Goal: Navigation & Orientation: Find specific page/section

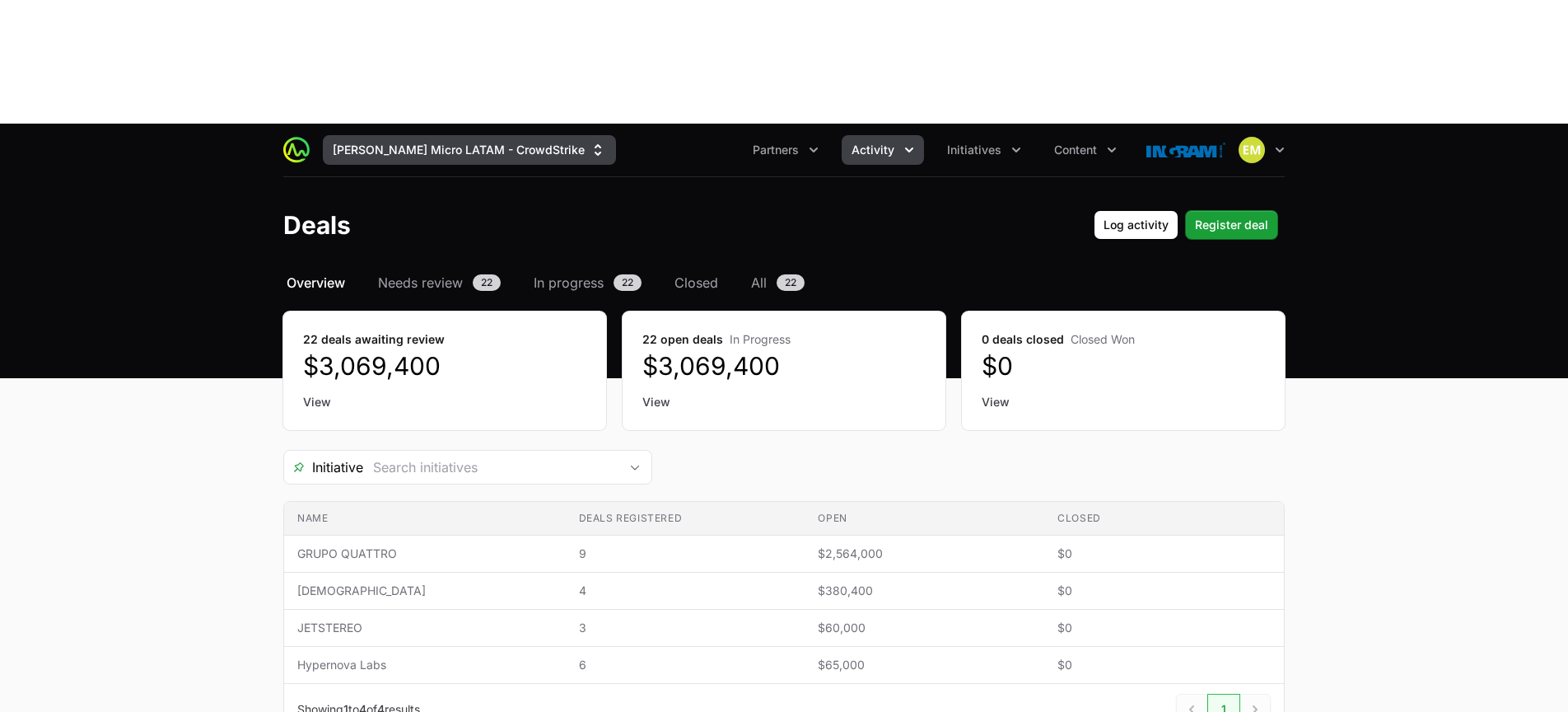
click at [465, 135] on button "[PERSON_NAME] Micro LATAM - CrowdStrike" at bounding box center [469, 150] width 293 height 30
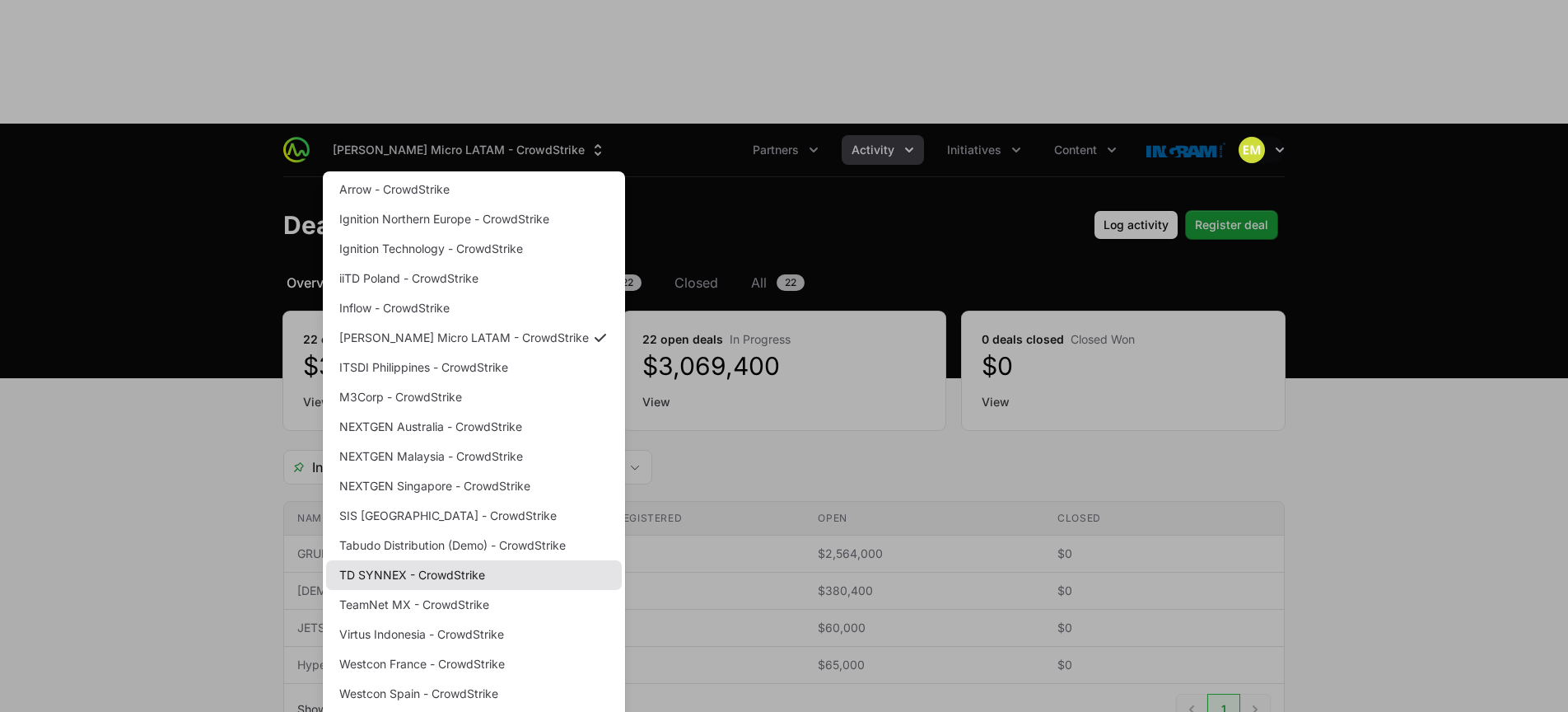
click at [442, 560] on link "TD SYNNEX - CrowdStrike" at bounding box center [474, 575] width 295 height 30
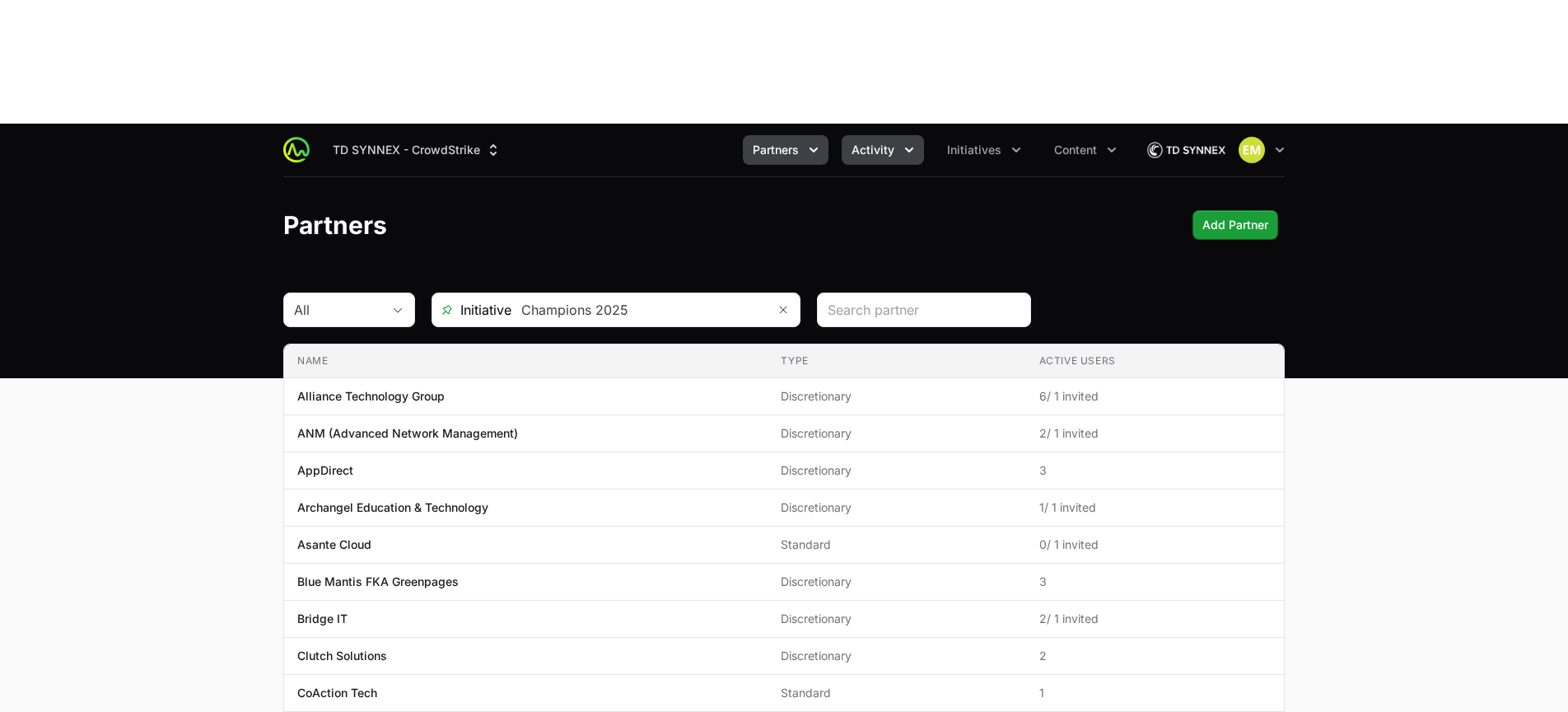
click at [875, 142] on span "Activity" at bounding box center [872, 150] width 42 height 17
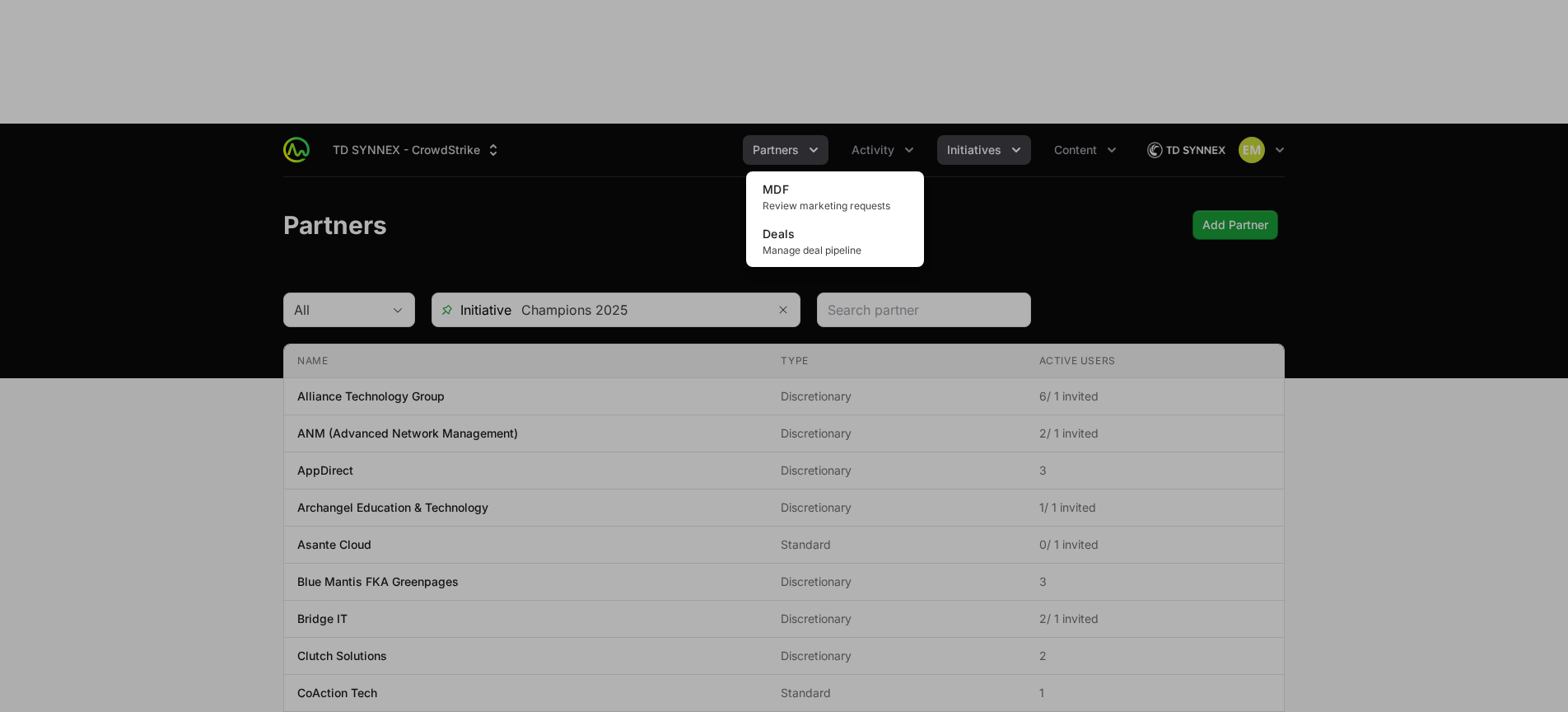
click at [964, 31] on div "Activity menu" at bounding box center [784, 356] width 1568 height 712
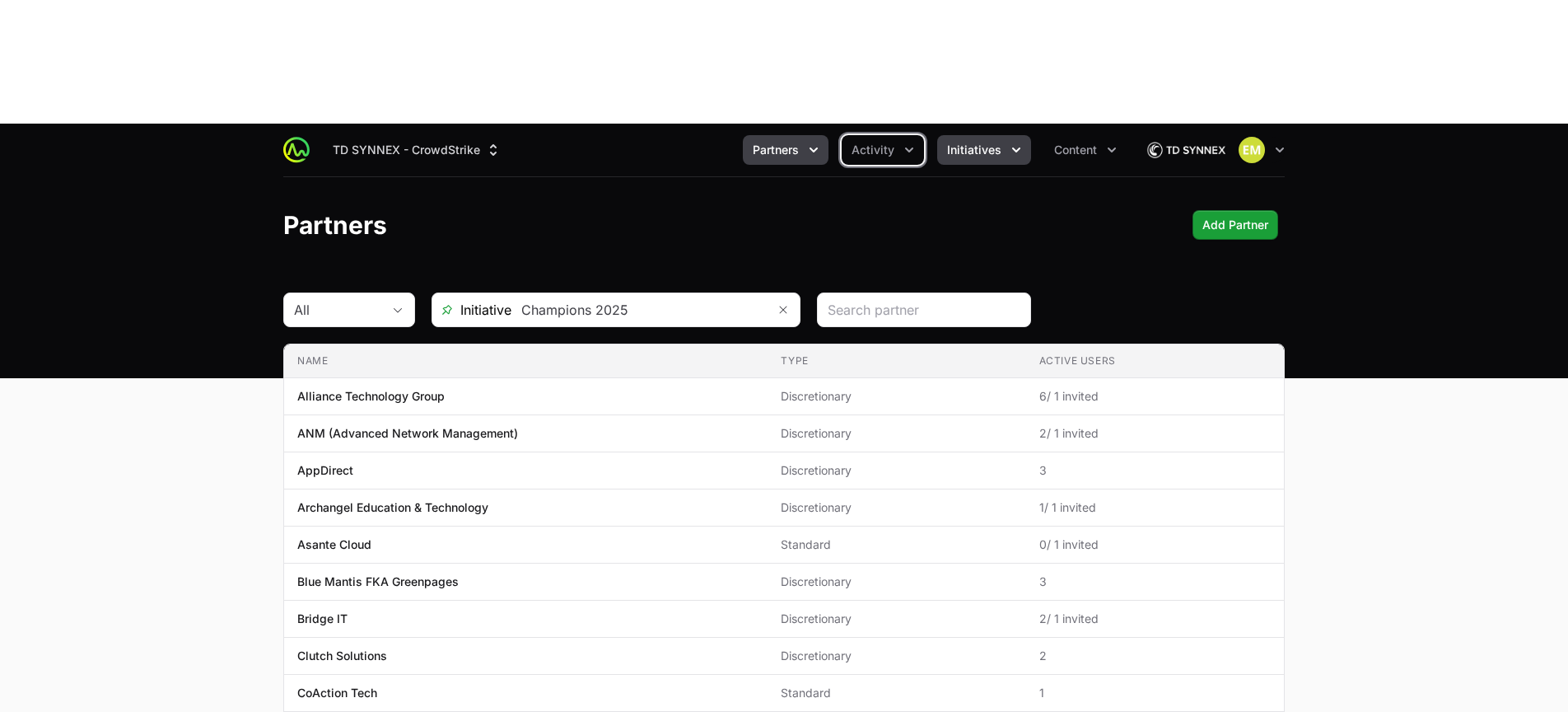
click at [975, 142] on span "Initiatives" at bounding box center [974, 150] width 54 height 17
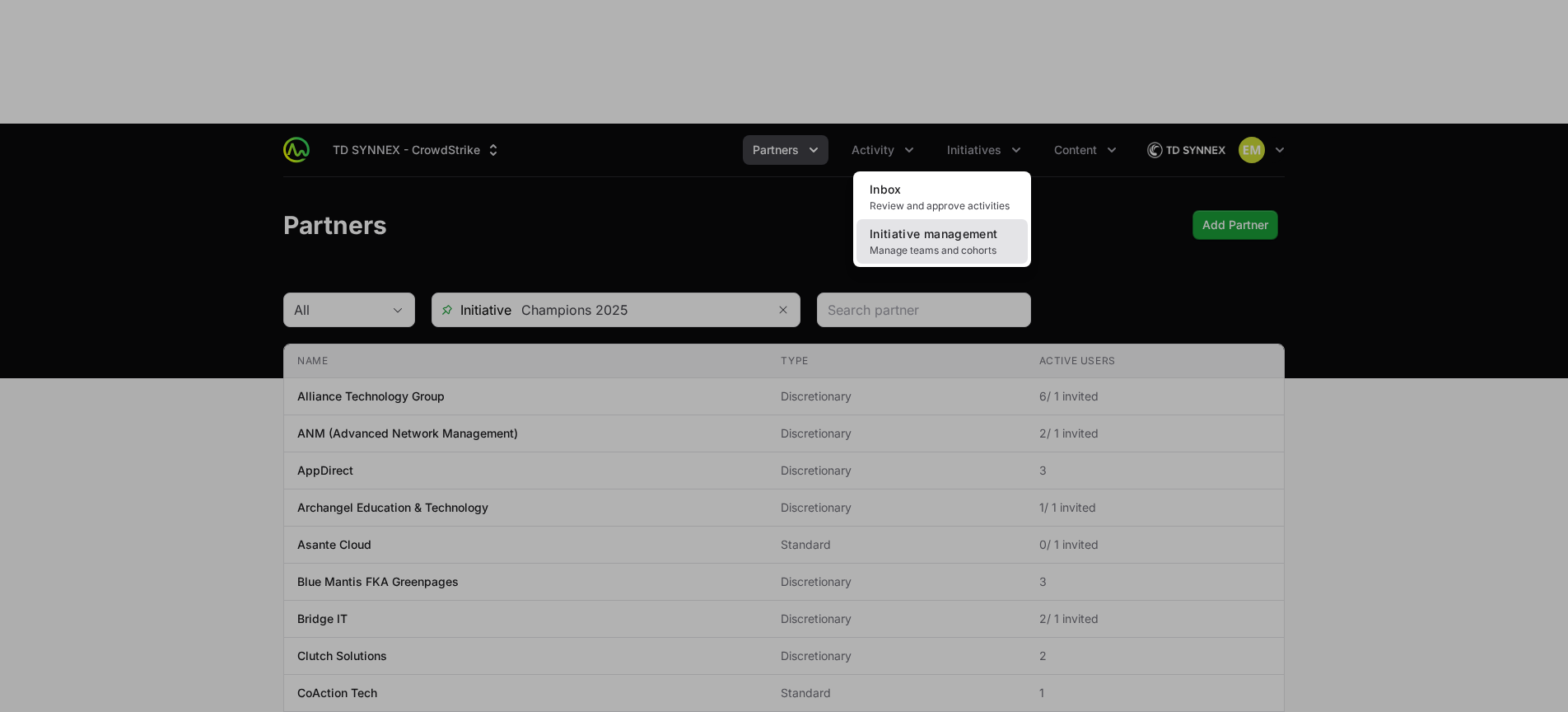
click at [915, 227] on span "Initiative management" at bounding box center [933, 233] width 127 height 14
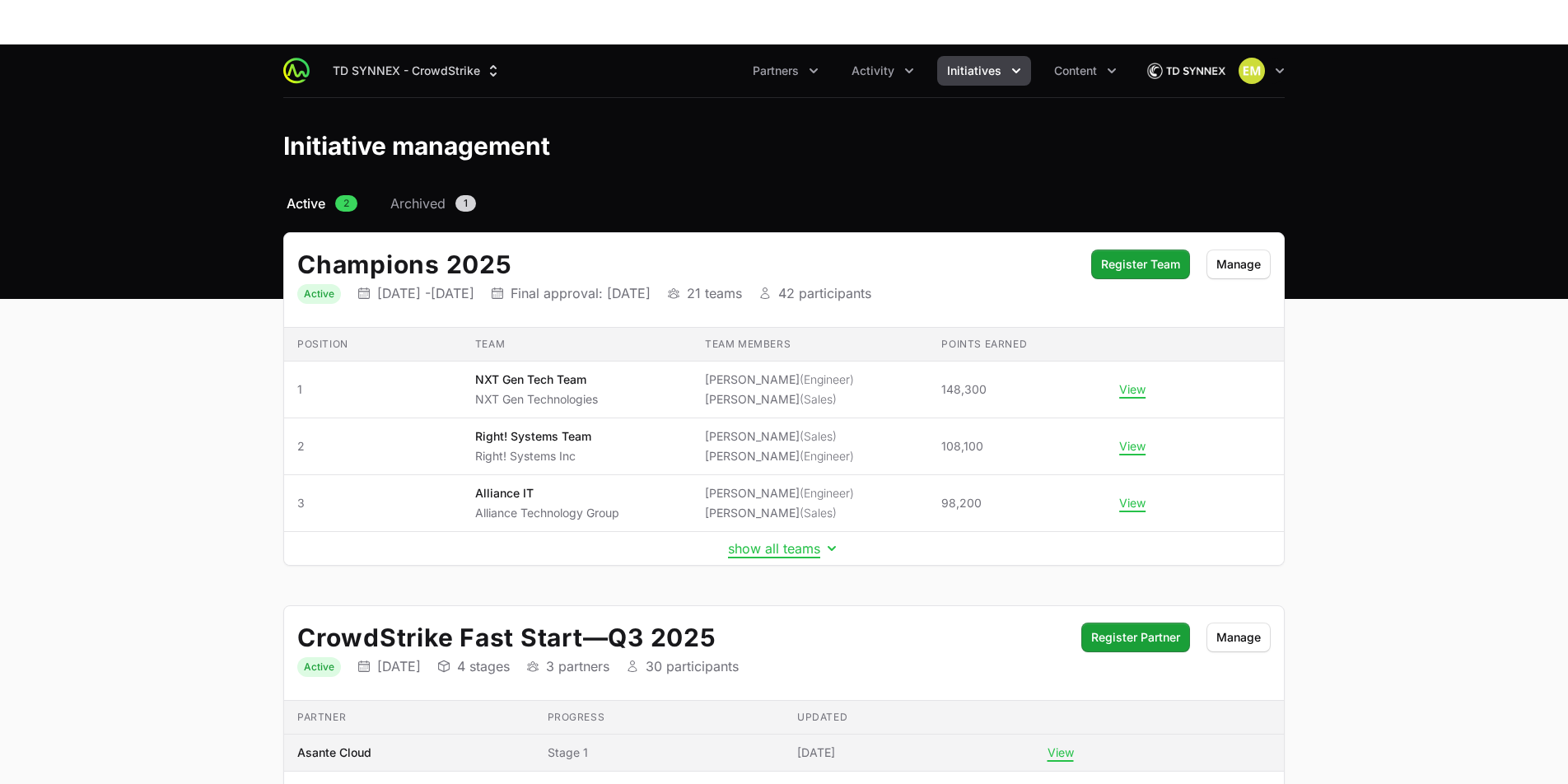
scroll to position [134, 0]
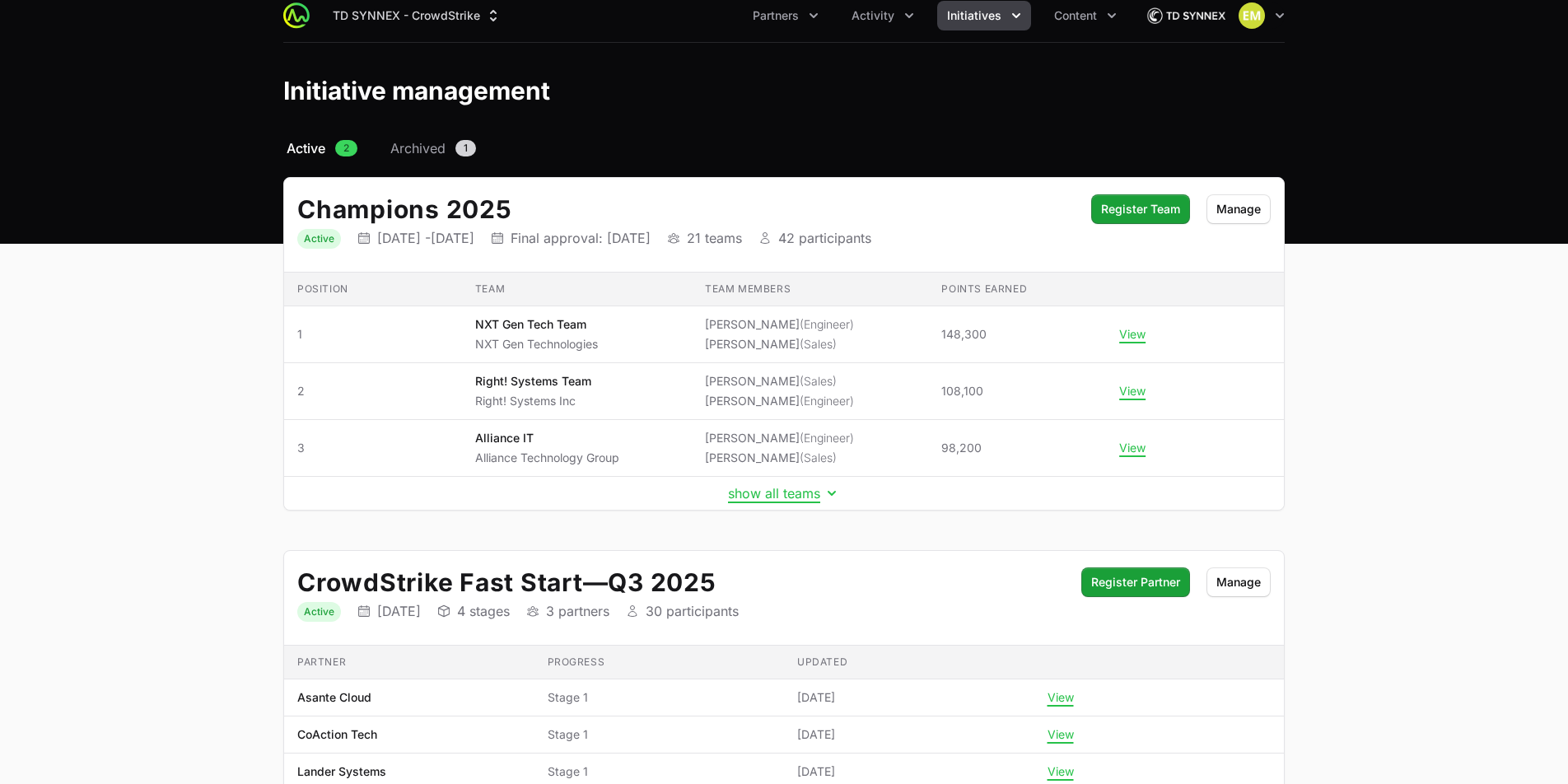
click at [555, 568] on h2 "CrowdStrike Fast Start — Q3 2025" at bounding box center [681, 583] width 767 height 30
click at [548, 689] on span "Stage 1" at bounding box center [659, 697] width 224 height 17
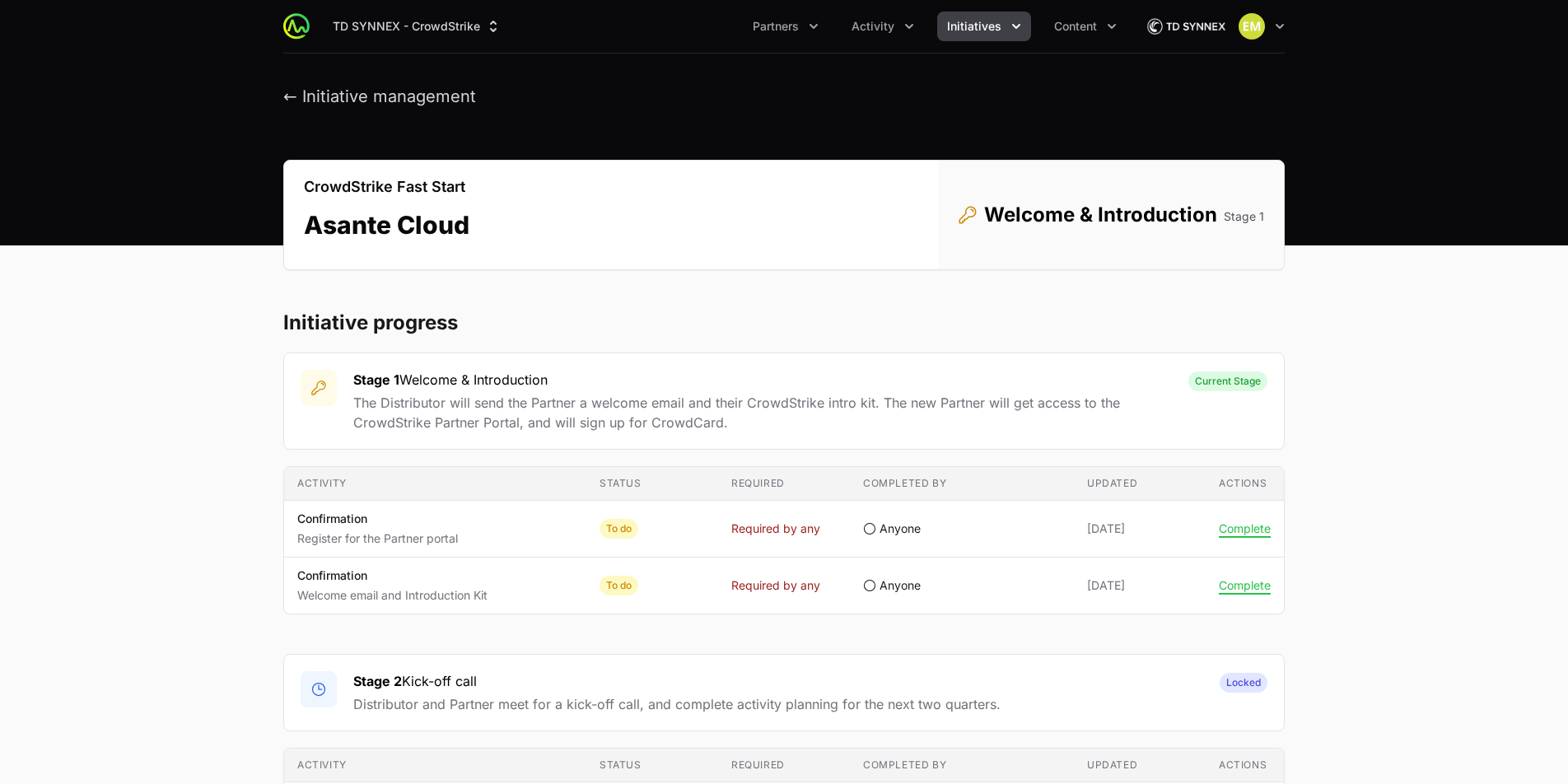
click at [976, 24] on span "Initiatives" at bounding box center [974, 27] width 54 height 17
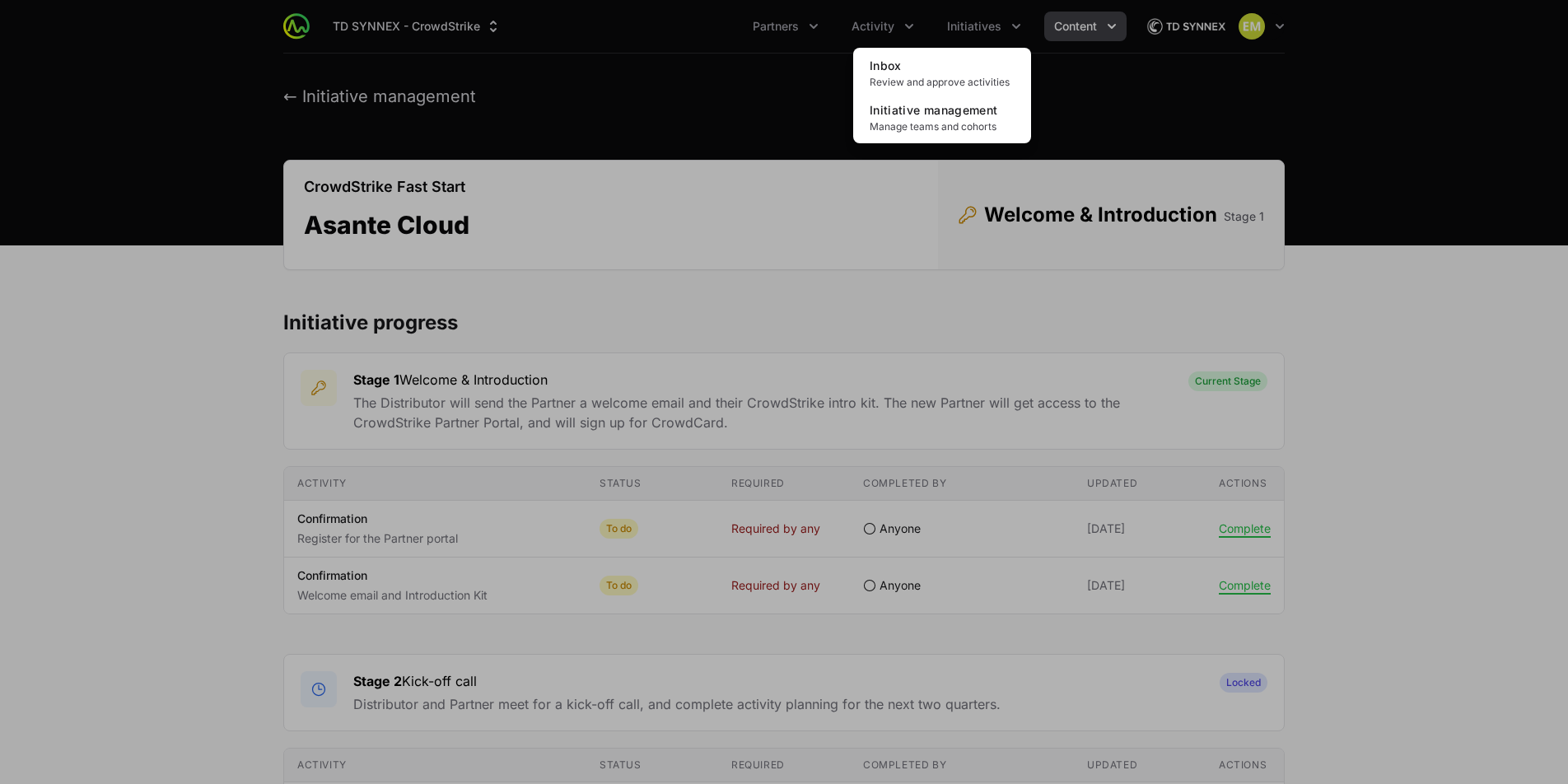
drag, startPoint x: 1026, startPoint y: 27, endPoint x: 1059, endPoint y: 30, distance: 33.1
click at [1026, 27] on div "Initiatives menu" at bounding box center [784, 392] width 1568 height 784
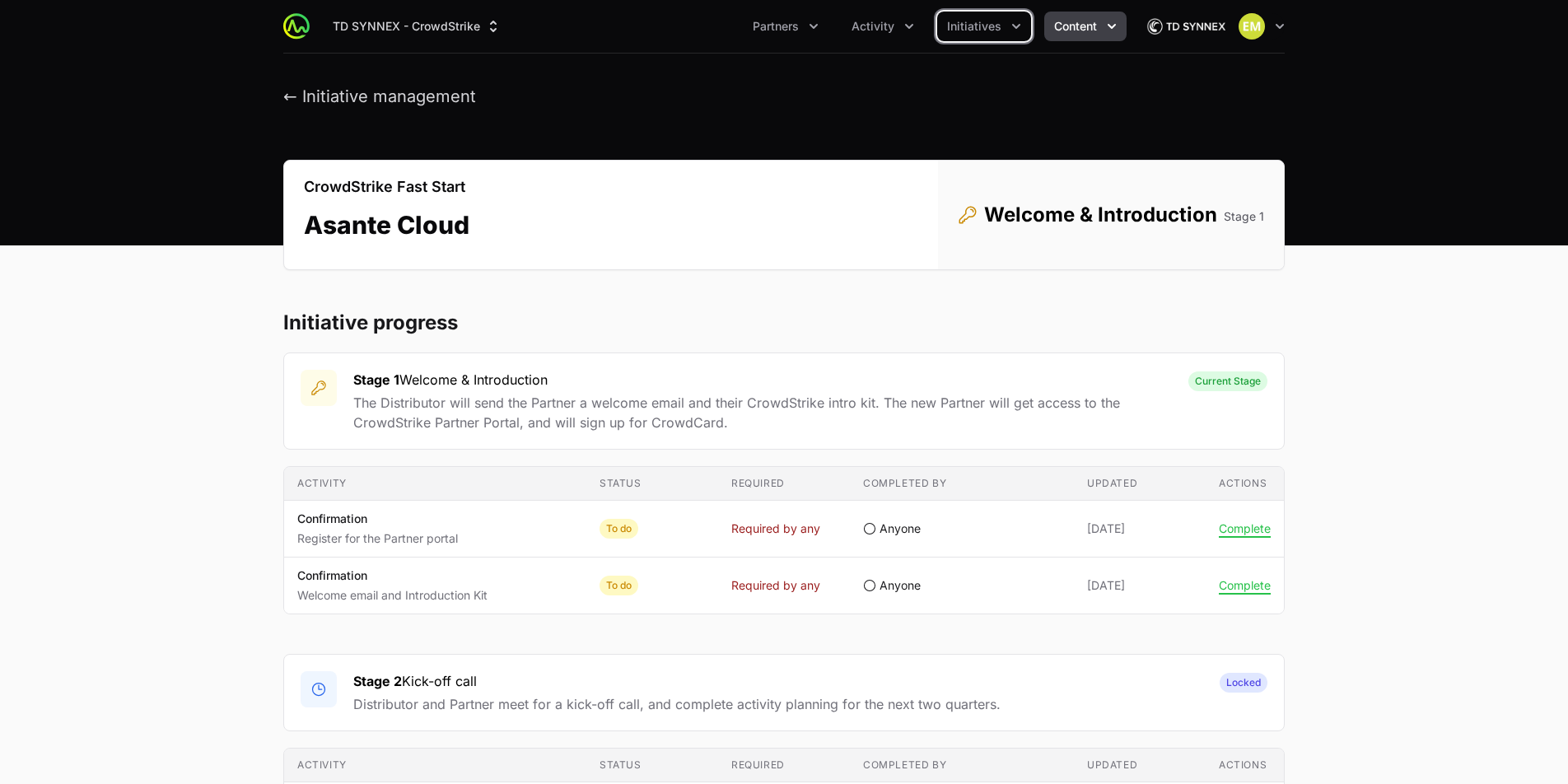
click at [1065, 30] on span "Content" at bounding box center [1075, 27] width 42 height 17
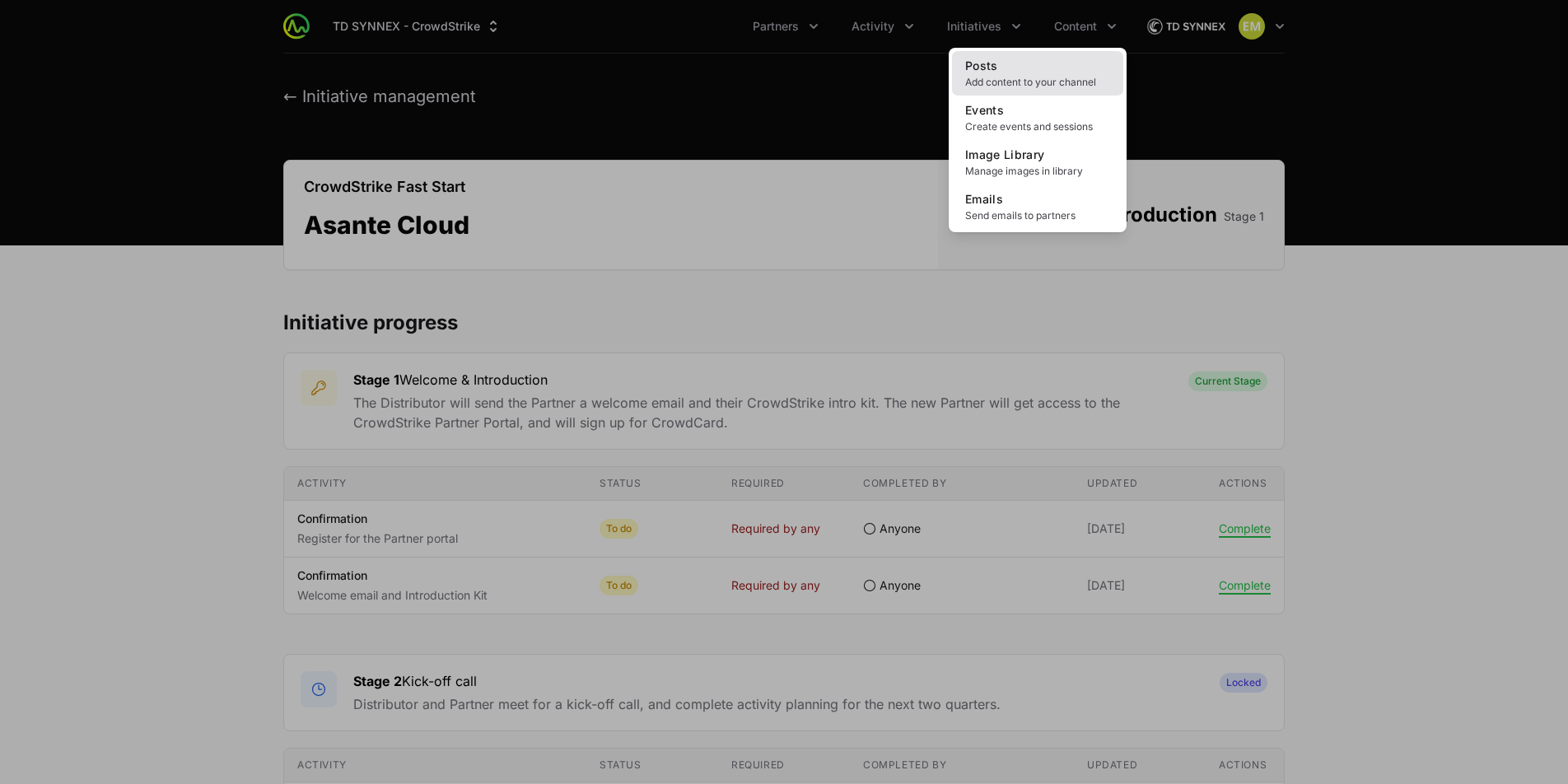
click at [1050, 72] on link "Posts Add content to your channel" at bounding box center [1038, 72] width 171 height 44
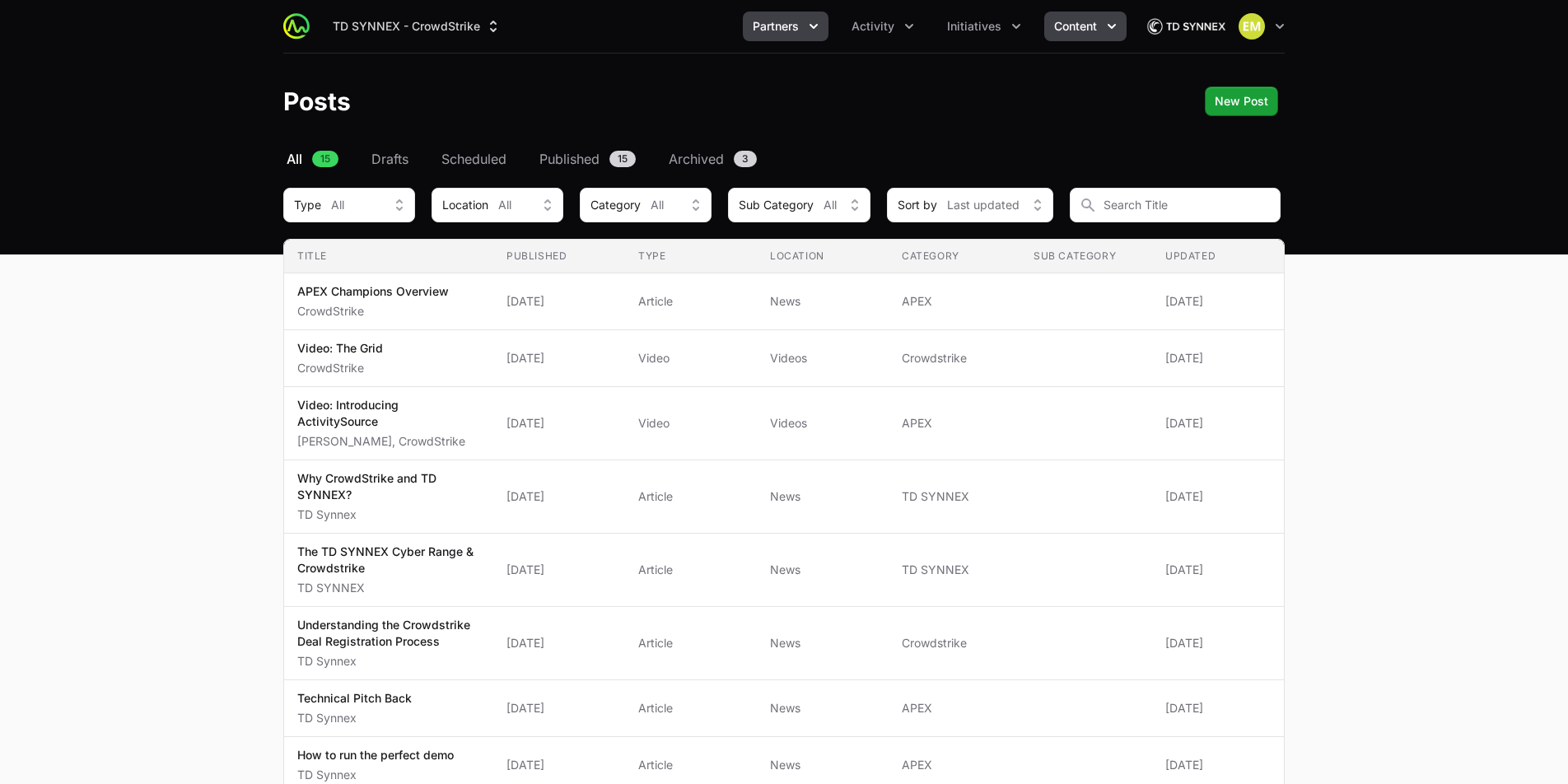
click at [794, 23] on span "Partners" at bounding box center [776, 27] width 46 height 17
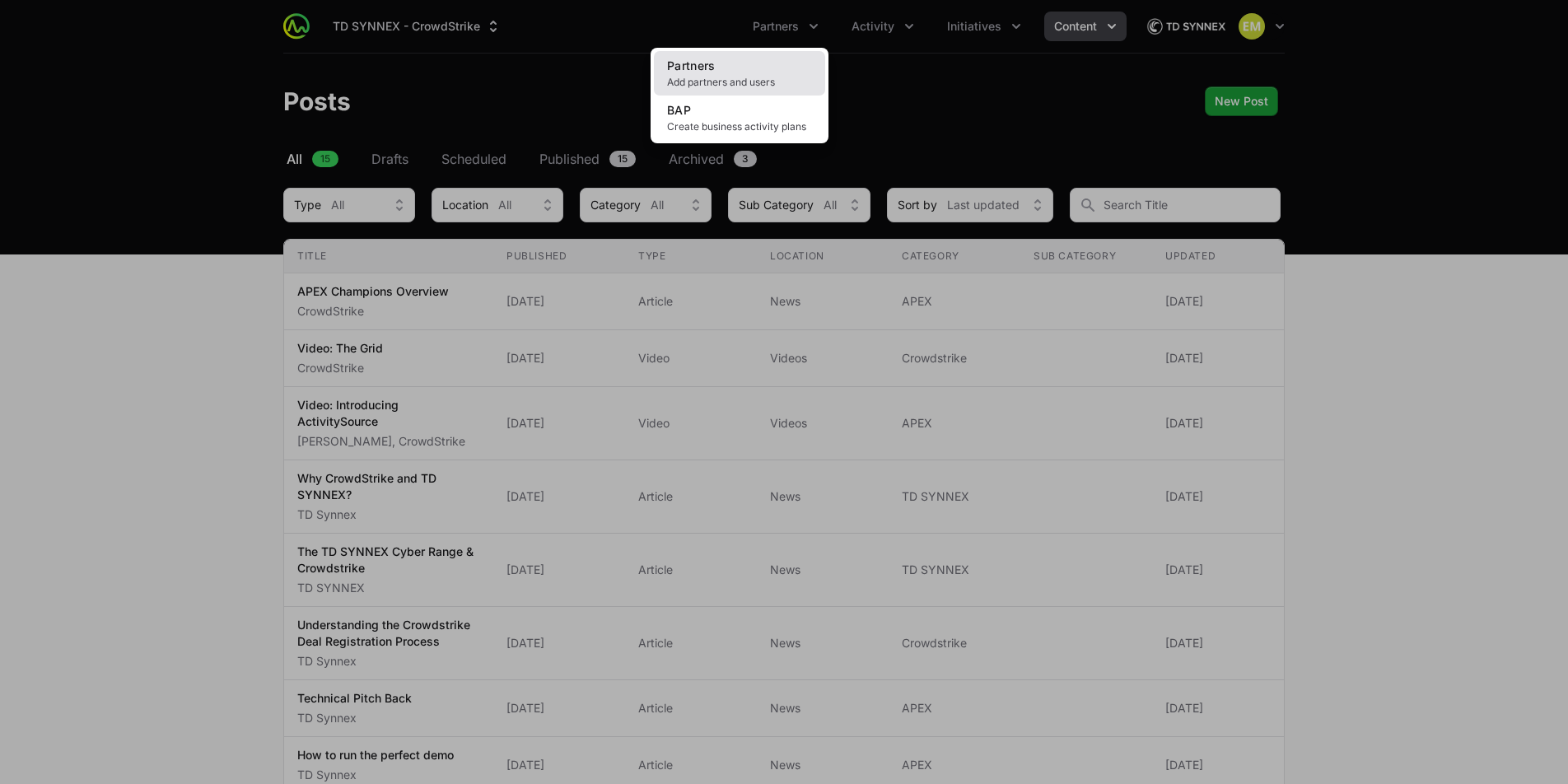
click at [764, 69] on link "Partners Add partners and users" at bounding box center [740, 72] width 171 height 44
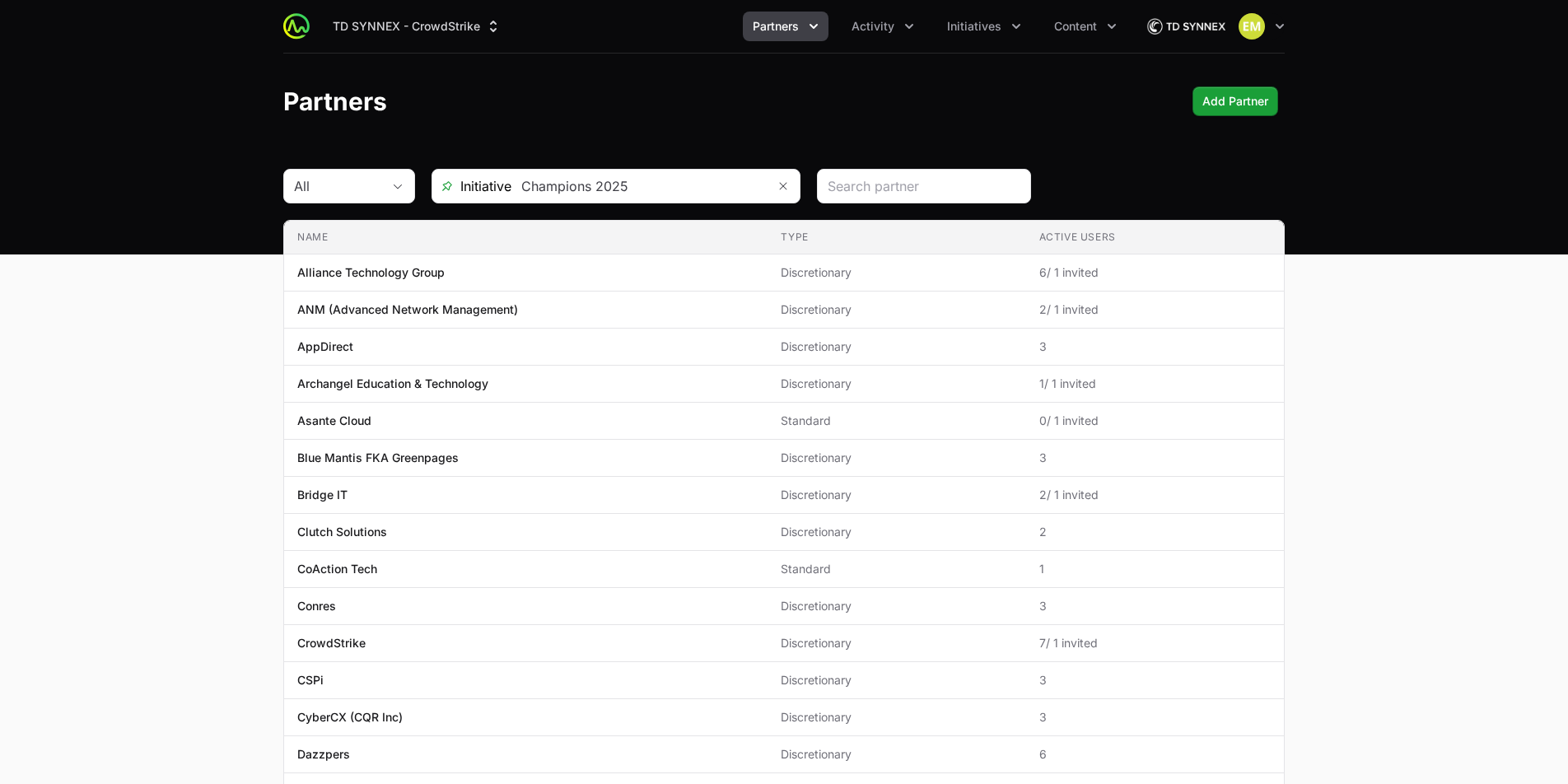
click at [1196, 29] on img at bounding box center [1186, 27] width 79 height 33
click at [1283, 31] on icon "button" at bounding box center [1280, 27] width 17 height 17
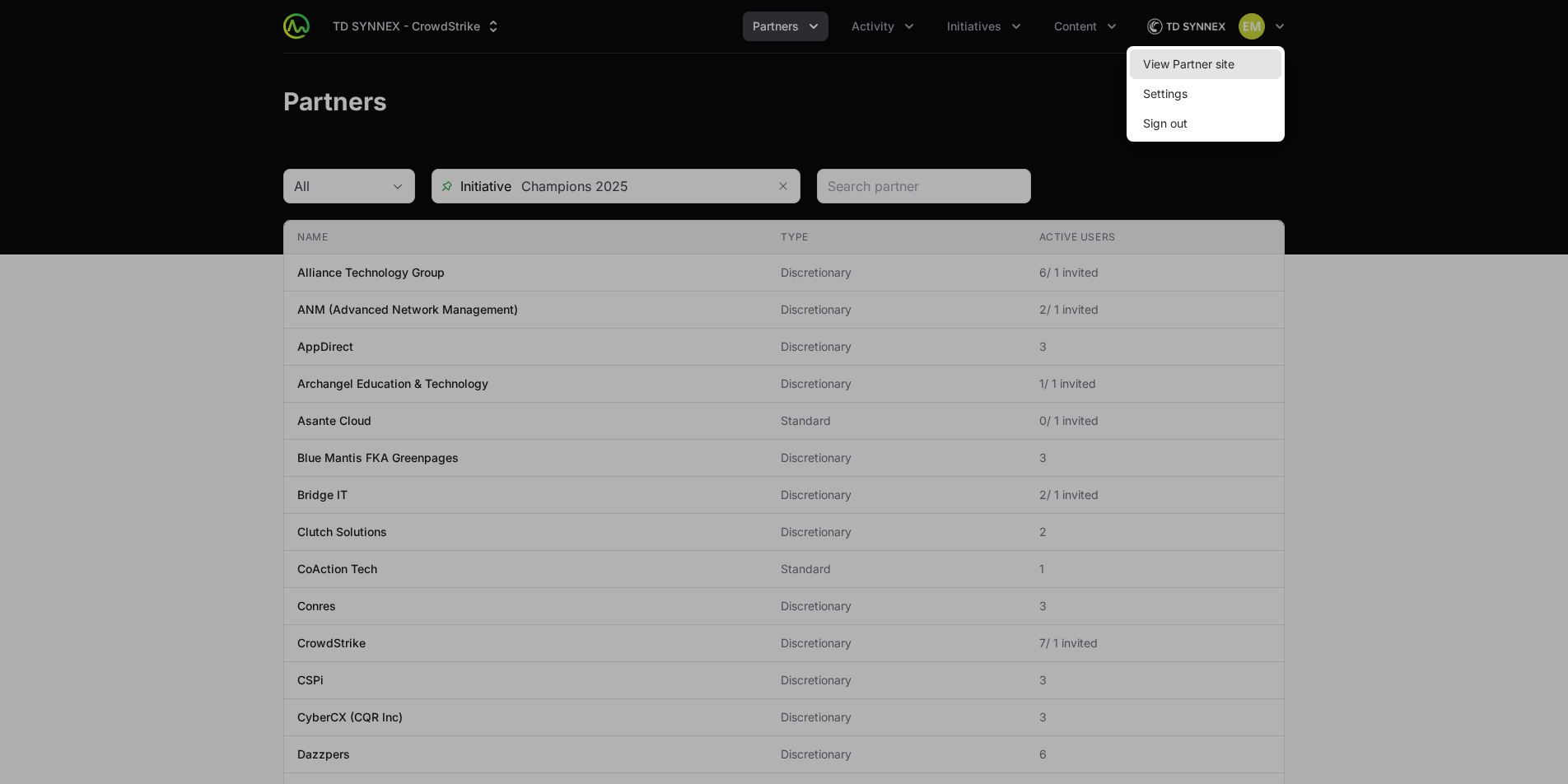
click at [1178, 64] on link "View Partner site" at bounding box center [1206, 64] width 151 height 30
